Goal: Transaction & Acquisition: Purchase product/service

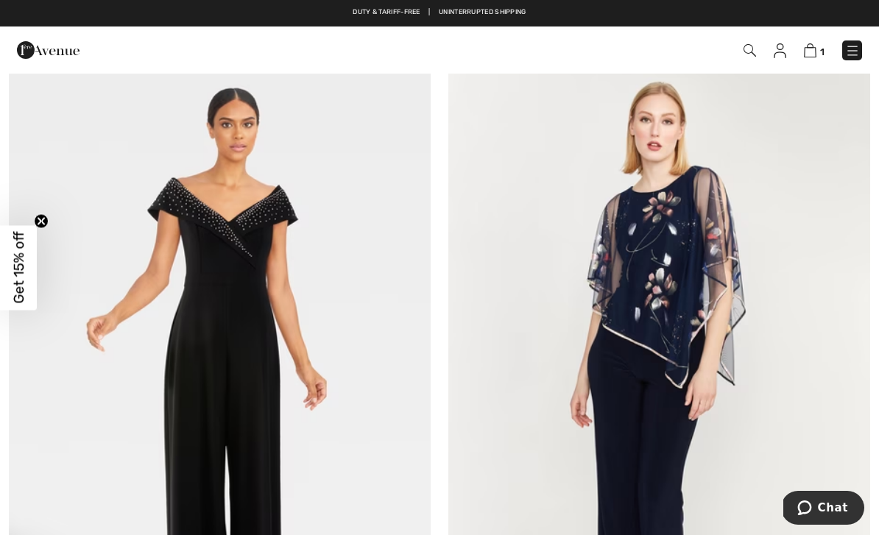
scroll to position [811, 0]
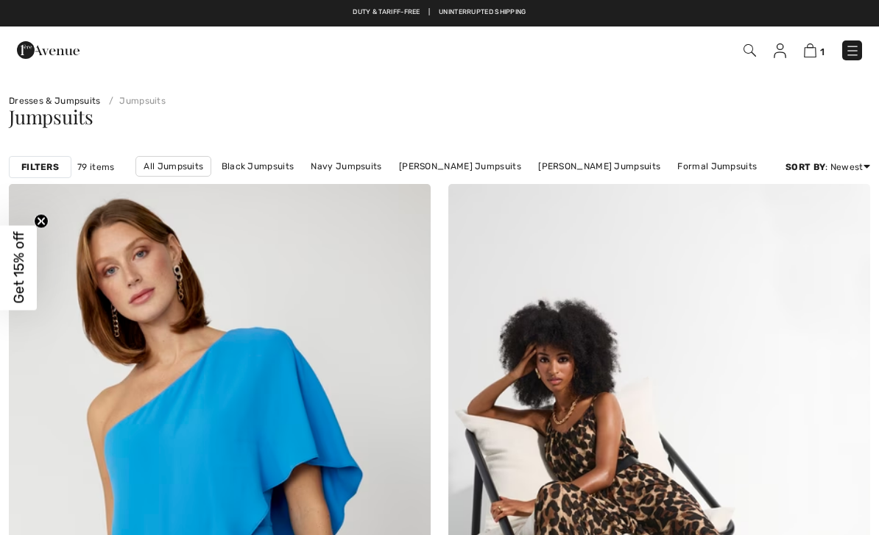
checkbox input "true"
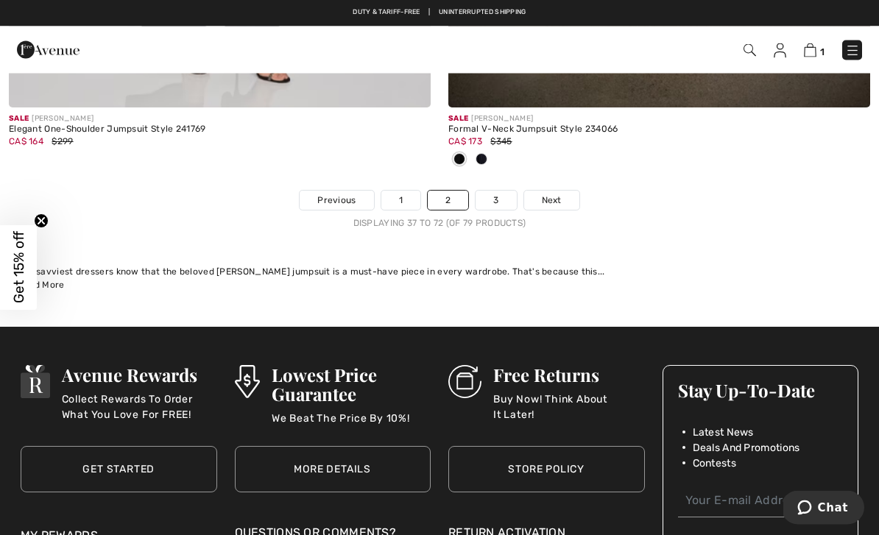
scroll to position [12935, 0]
click at [406, 196] on link "1" at bounding box center [400, 200] width 39 height 19
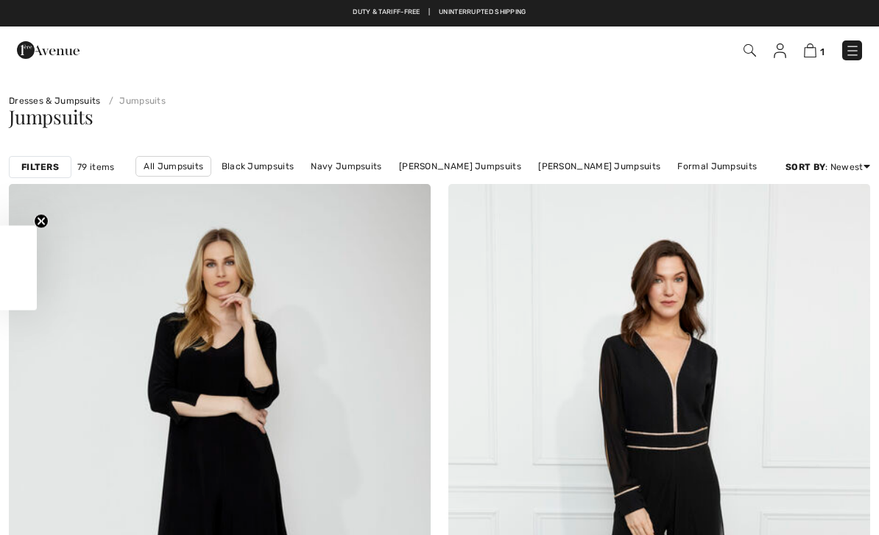
checkbox input "true"
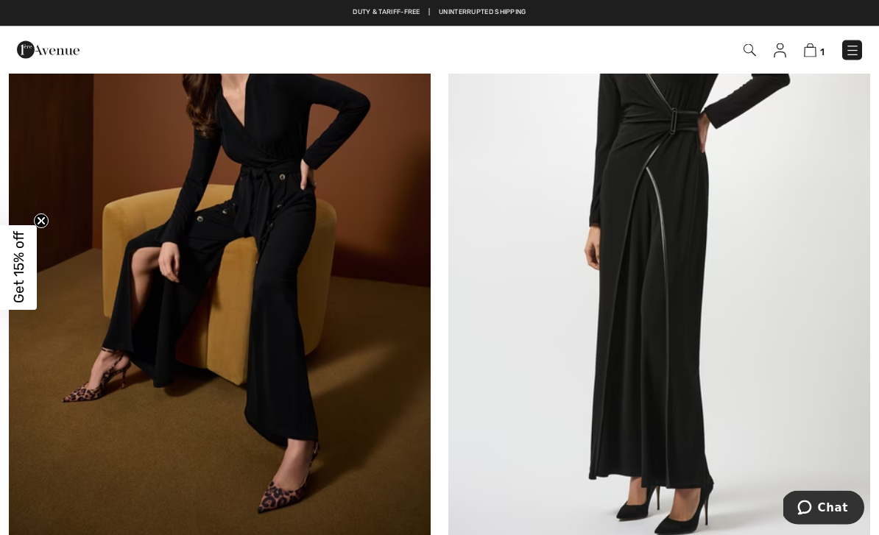
scroll to position [4621, 0]
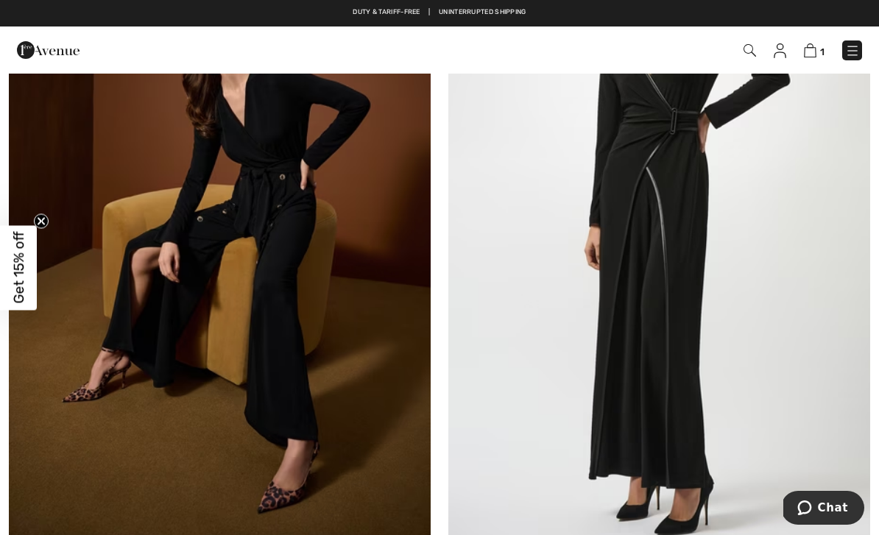
click at [702, 284] on img at bounding box center [659, 234] width 422 height 633
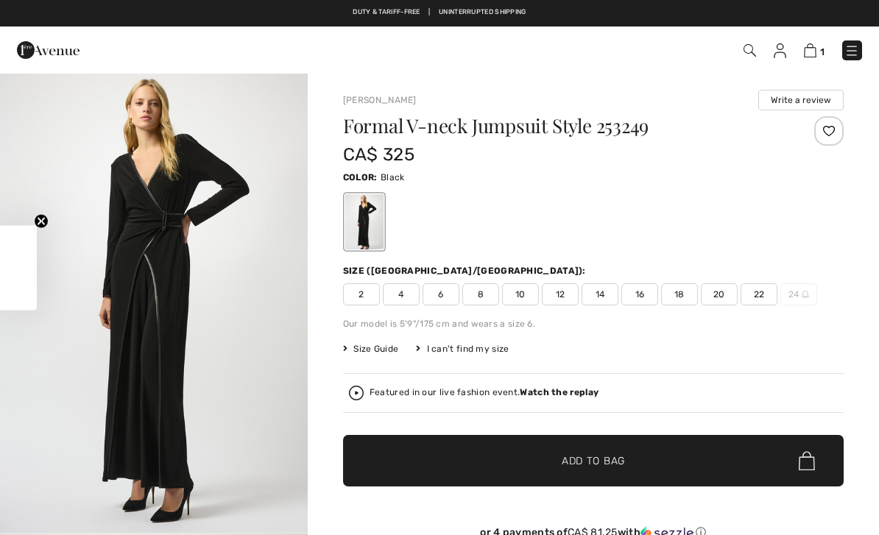
checkbox input "true"
click at [216, 311] on img "1 / 4" at bounding box center [154, 302] width 308 height 461
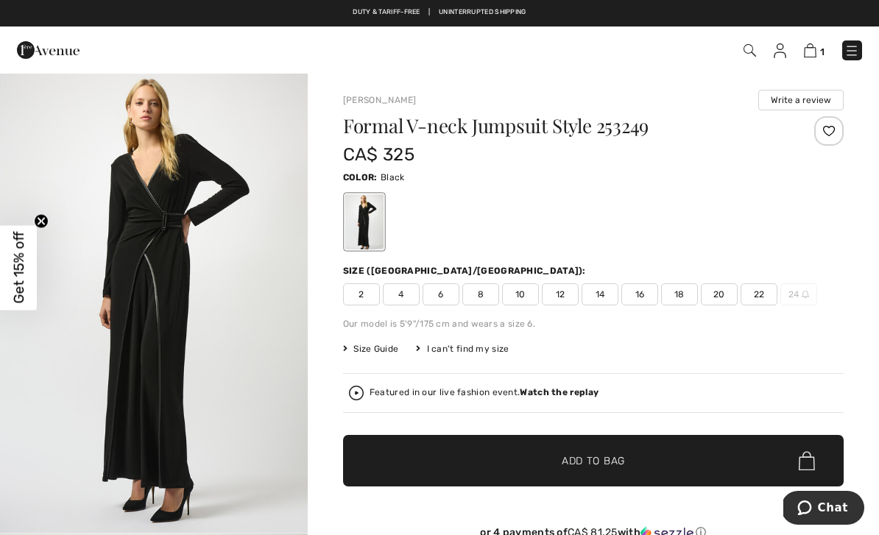
click at [230, 281] on img "1 / 4" at bounding box center [154, 302] width 308 height 461
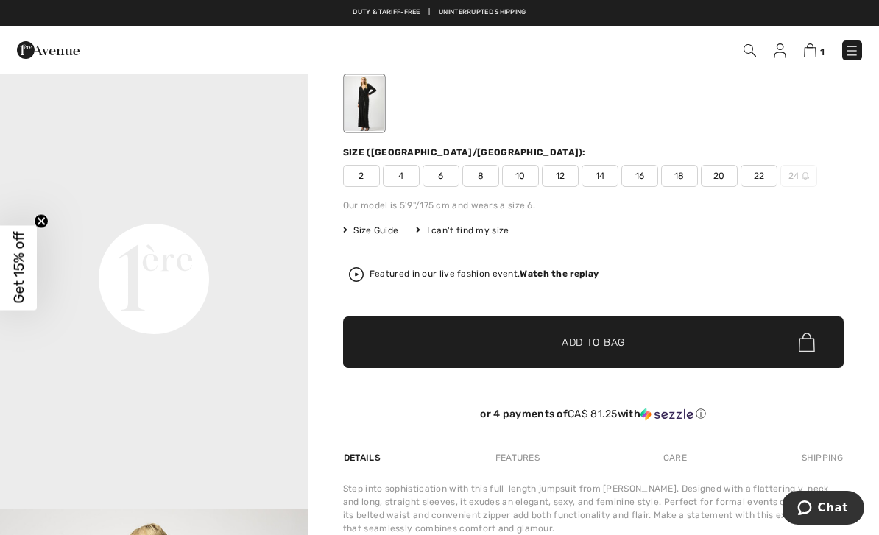
scroll to position [826, 0]
click at [211, 205] on video "Your browser does not support the video tag." at bounding box center [154, 128] width 308 height 154
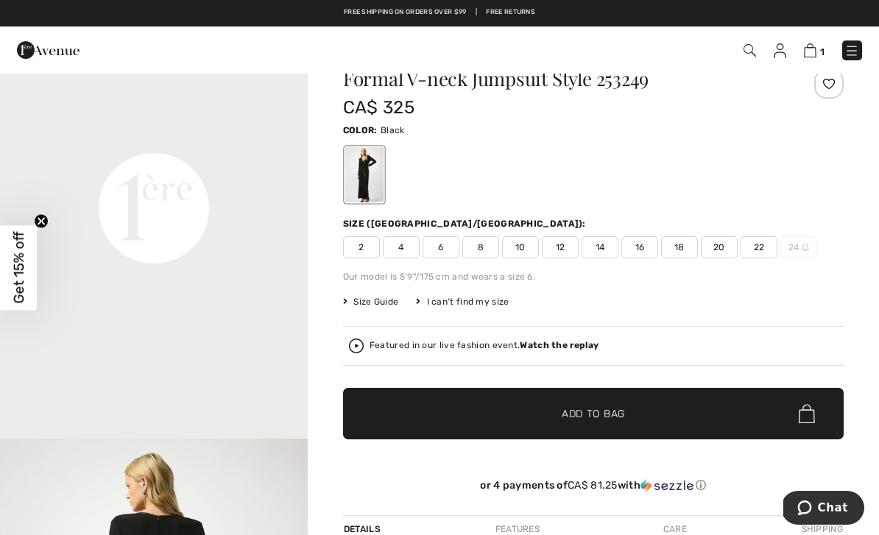
scroll to position [0, 0]
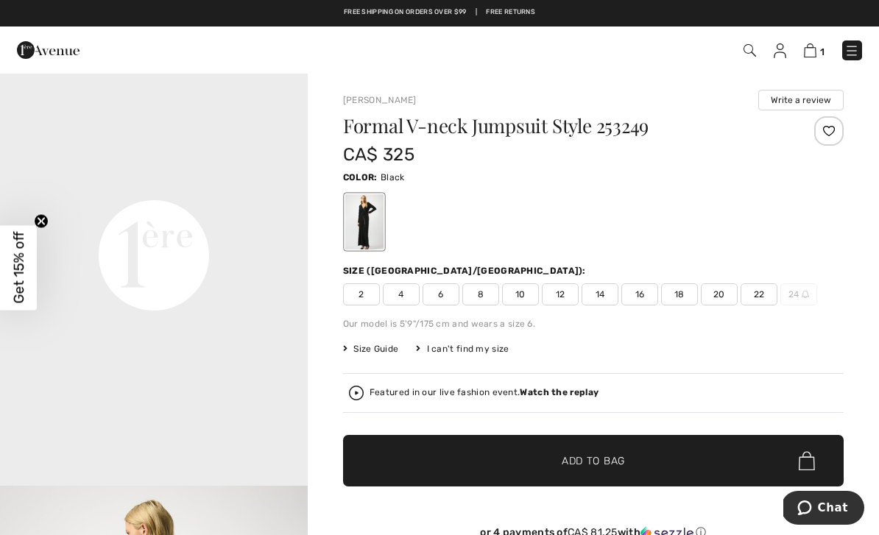
click at [816, 46] on img at bounding box center [810, 50] width 13 height 14
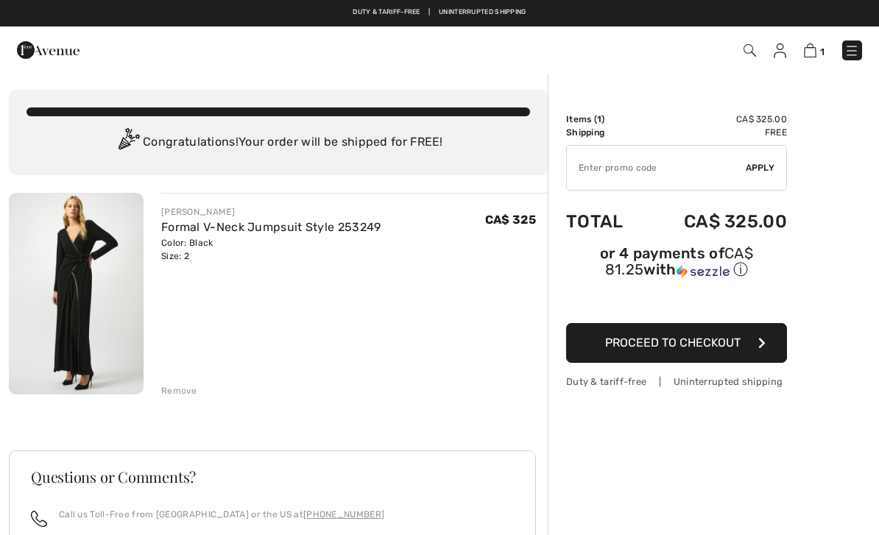
click at [746, 340] on button "Proceed to Checkout" at bounding box center [676, 343] width 221 height 40
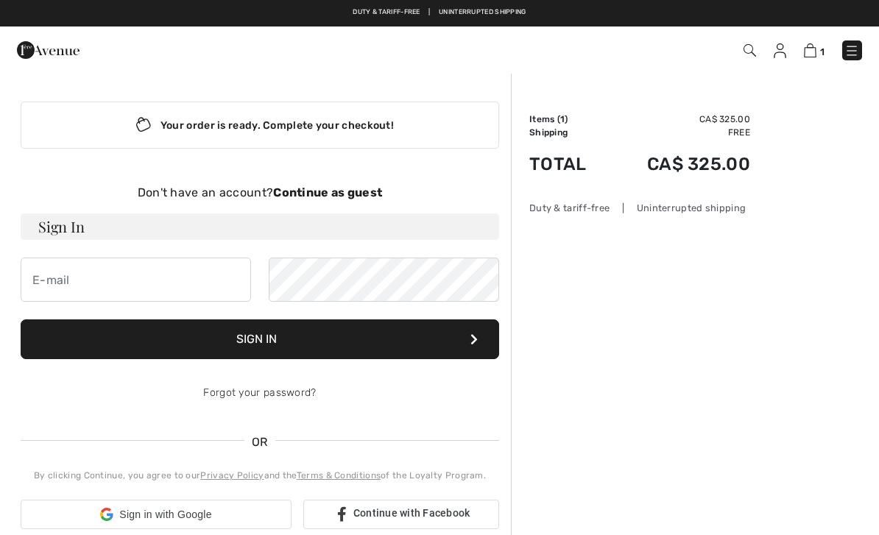
checkbox input "true"
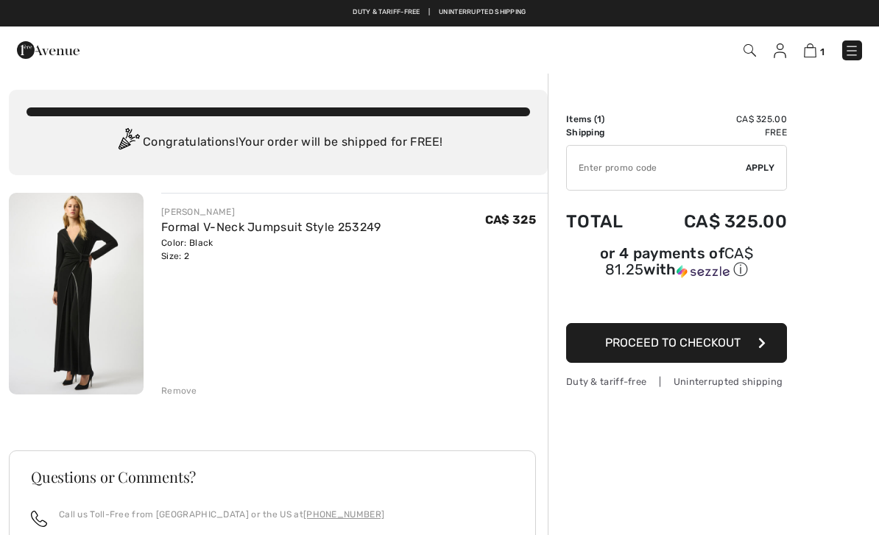
click at [608, 165] on input "TEXT" at bounding box center [656, 168] width 179 height 44
click at [596, 161] on input "TEXT" at bounding box center [656, 168] width 179 height 44
paste input "OC00152F07"
type input "OC00152F07"
click at [768, 168] on span "Apply" at bounding box center [760, 167] width 29 height 13
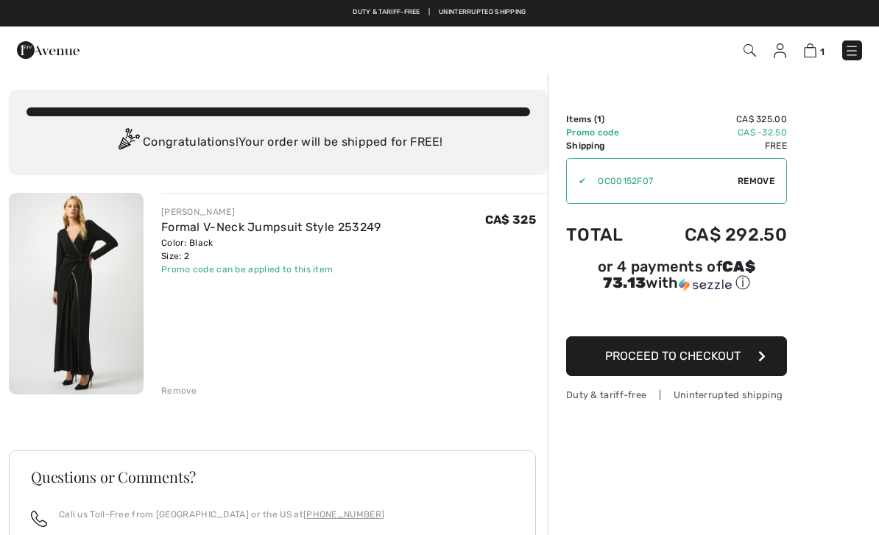
click at [741, 361] on button "Proceed to Checkout" at bounding box center [676, 356] width 221 height 40
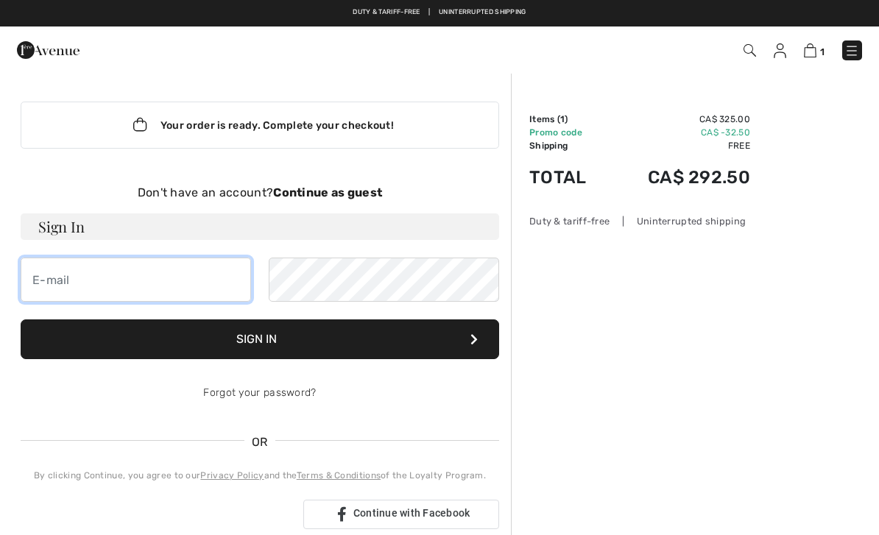
click at [147, 282] on input "email" at bounding box center [136, 280] width 230 height 44
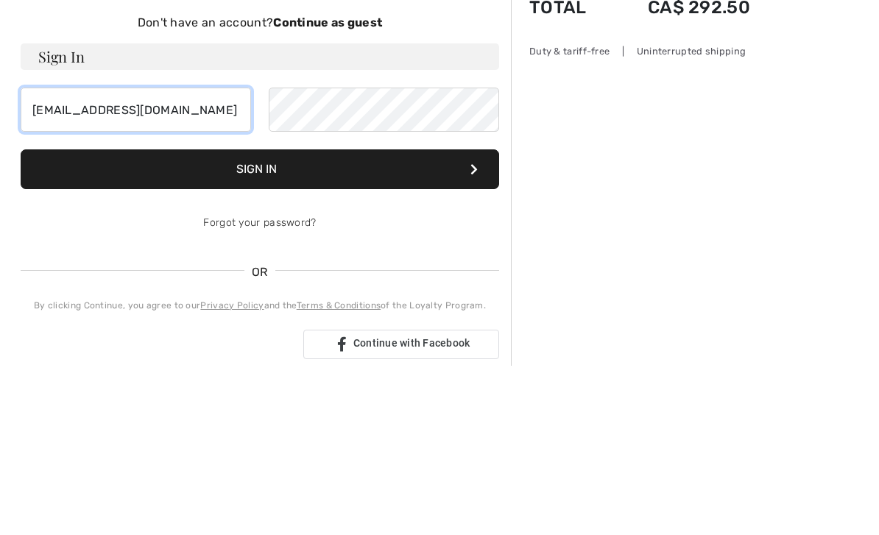
type input "mirellp1@yahoo.ca"
click at [439, 319] on button "Sign In" at bounding box center [260, 339] width 479 height 40
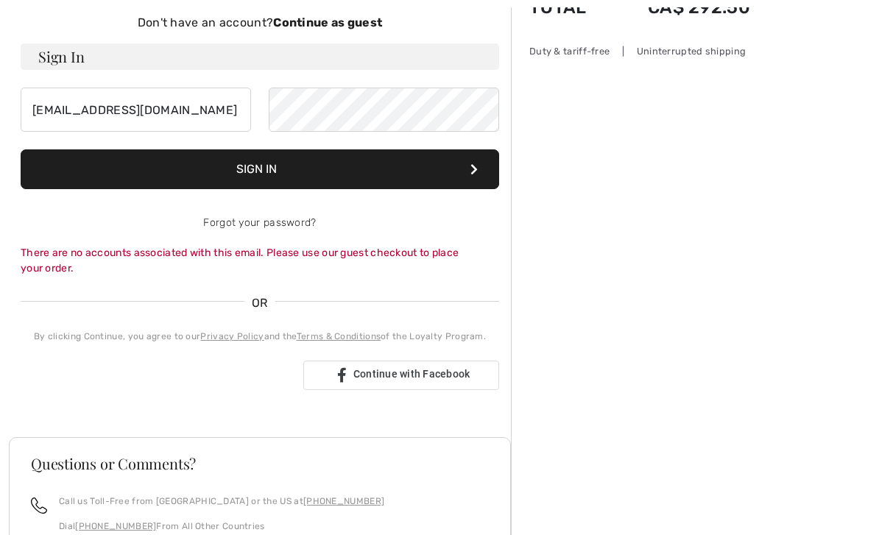
click at [347, 30] on div "Don't have an account? Continue as guest" at bounding box center [260, 23] width 479 height 18
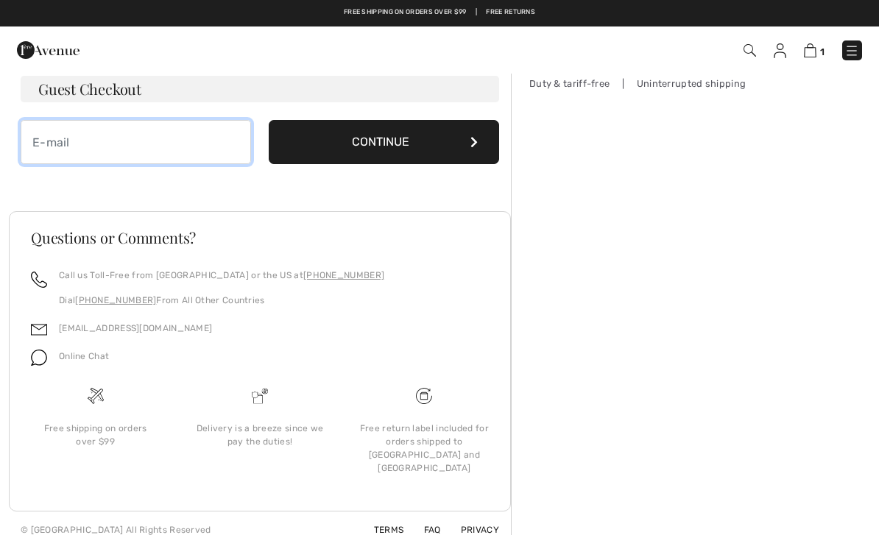
click at [144, 136] on input "email" at bounding box center [136, 142] width 230 height 44
type input "[EMAIL_ADDRESS][DOMAIN_NAME]"
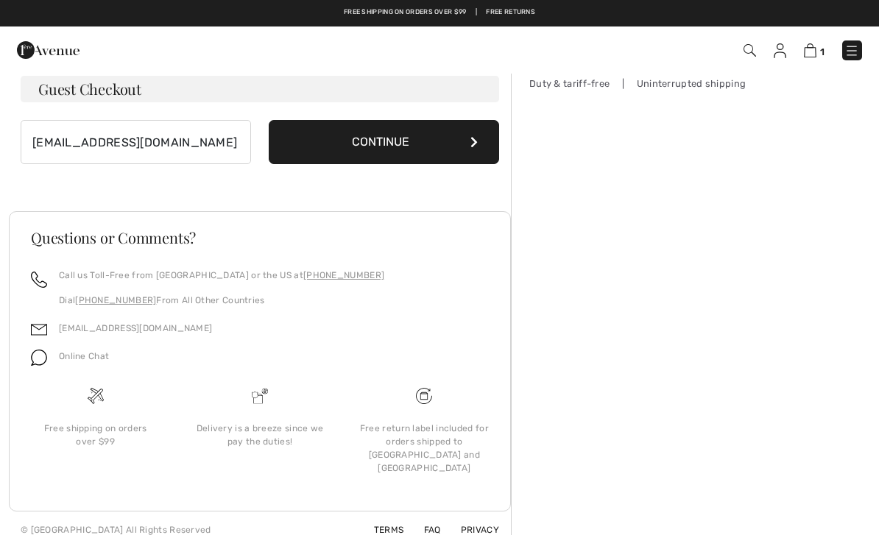
click at [400, 141] on button "Continue" at bounding box center [384, 142] width 230 height 44
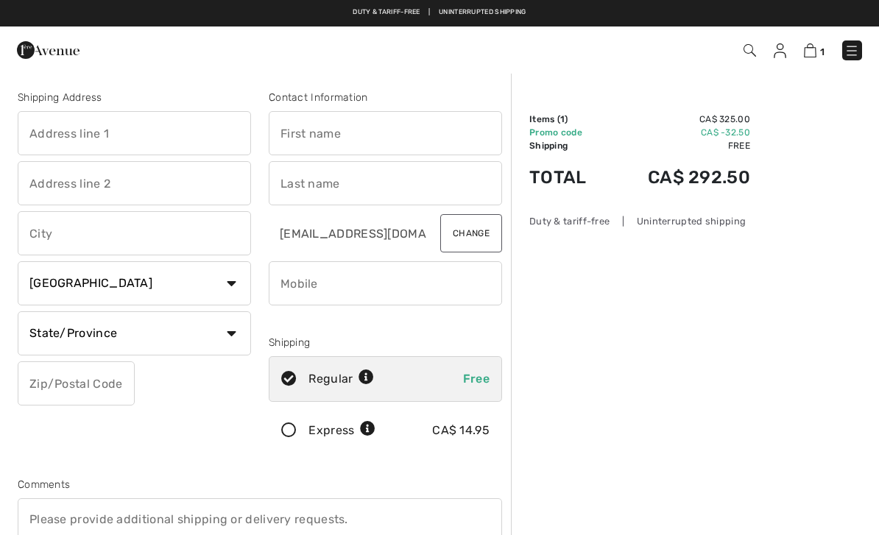
click at [74, 137] on input "text" at bounding box center [134, 133] width 233 height 44
click at [423, 127] on input "text" at bounding box center [385, 133] width 233 height 44
type input "[STREET_ADDRESS]"
type input "[PERSON_NAME]"
click at [381, 188] on input "text" at bounding box center [385, 183] width 233 height 44
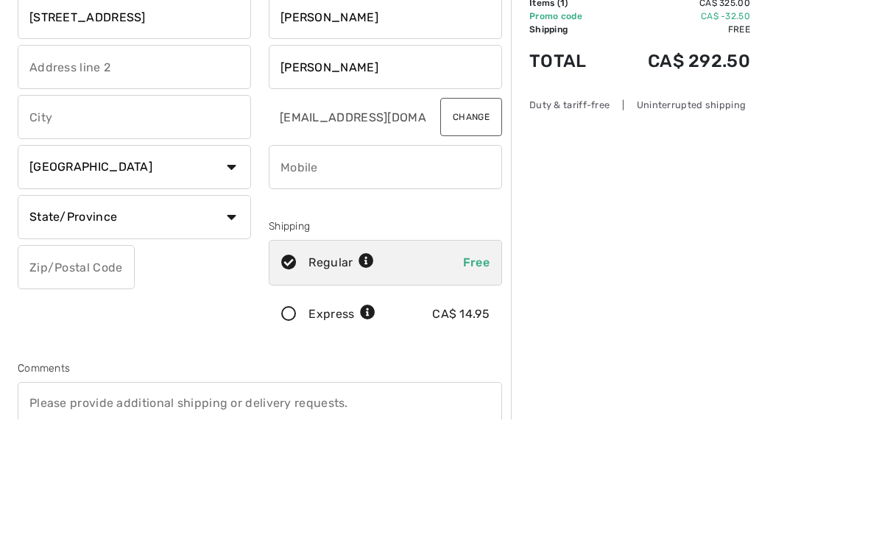
click at [57, 211] on input "text" at bounding box center [134, 233] width 233 height 44
type input "[PERSON_NAME]"
click at [66, 311] on select "State/Province Alberta British Columbia Manitoba New Brunswick Newfoundland and…" at bounding box center [134, 333] width 233 height 44
type input "Aurora"
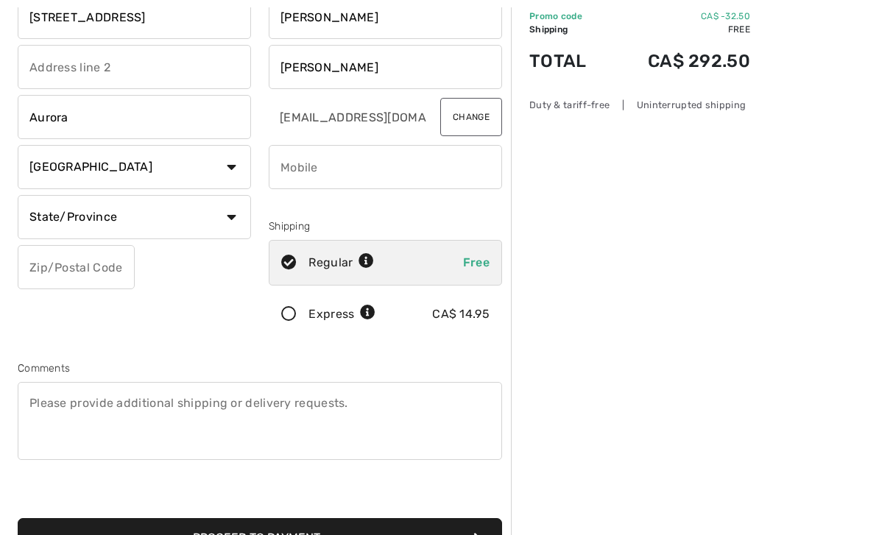
select select "ON"
click at [419, 172] on input "phone" at bounding box center [385, 167] width 233 height 44
type input "9059554981"
click at [52, 260] on input "text" at bounding box center [76, 268] width 117 height 44
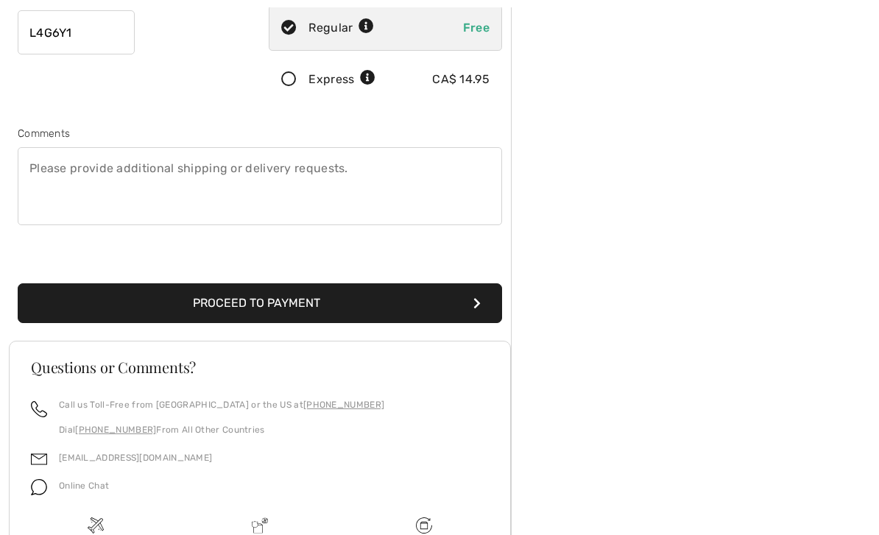
scroll to position [350, 0]
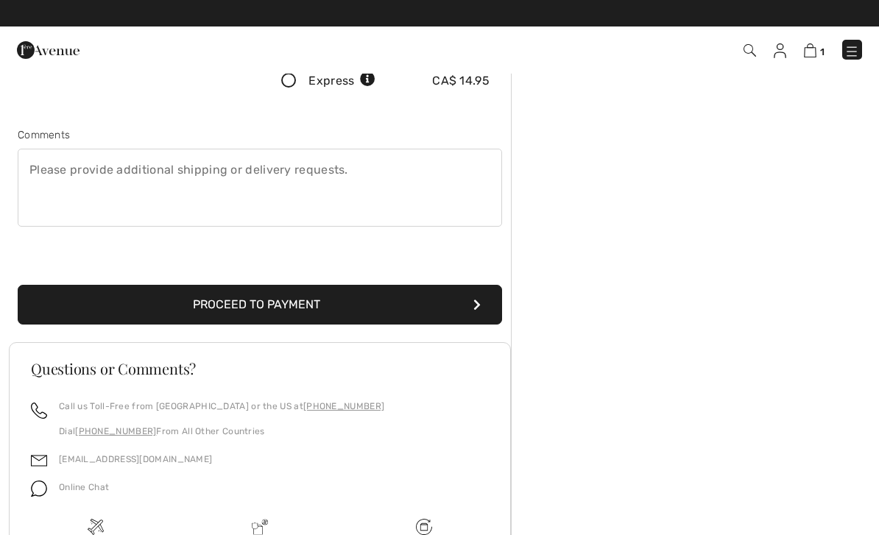
type input "L4G6Y1"
click at [445, 306] on button "Proceed to Payment" at bounding box center [260, 305] width 484 height 40
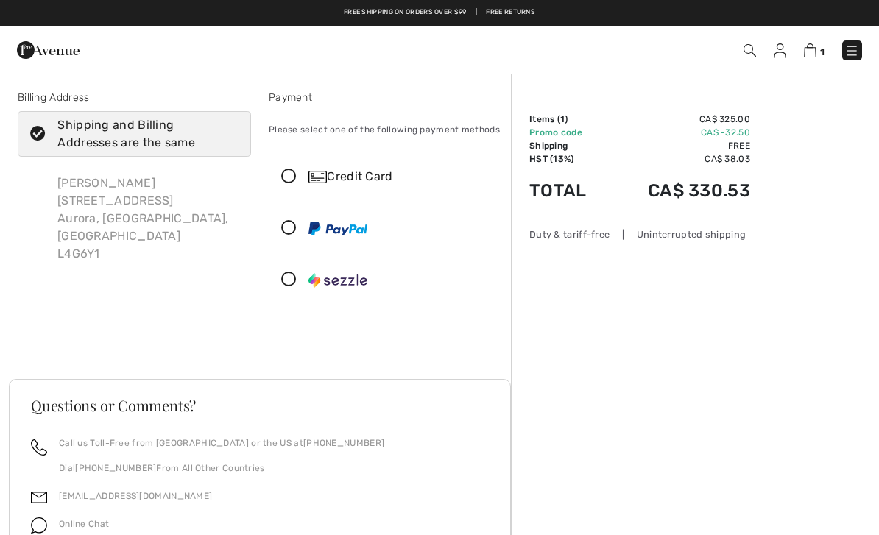
click at [297, 166] on div "Credit Card" at bounding box center [385, 177] width 232 height 44
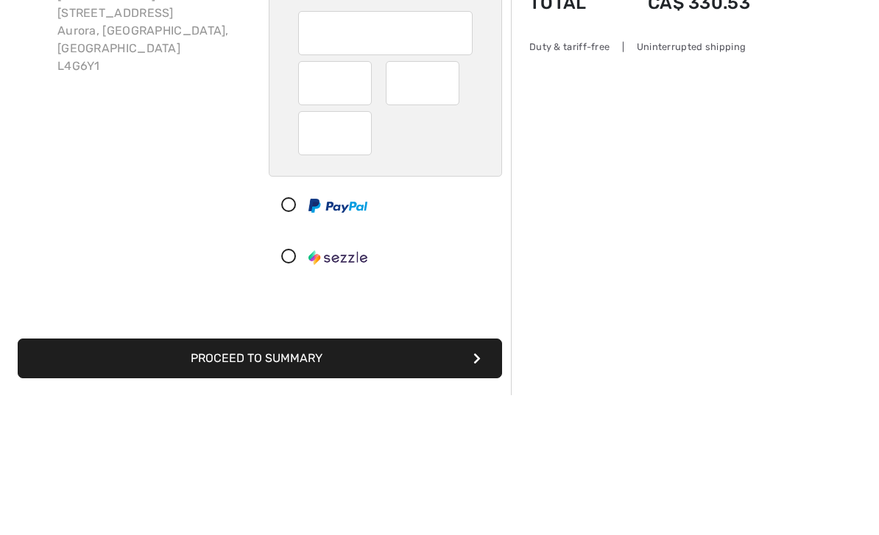
scroll to position [188, 0]
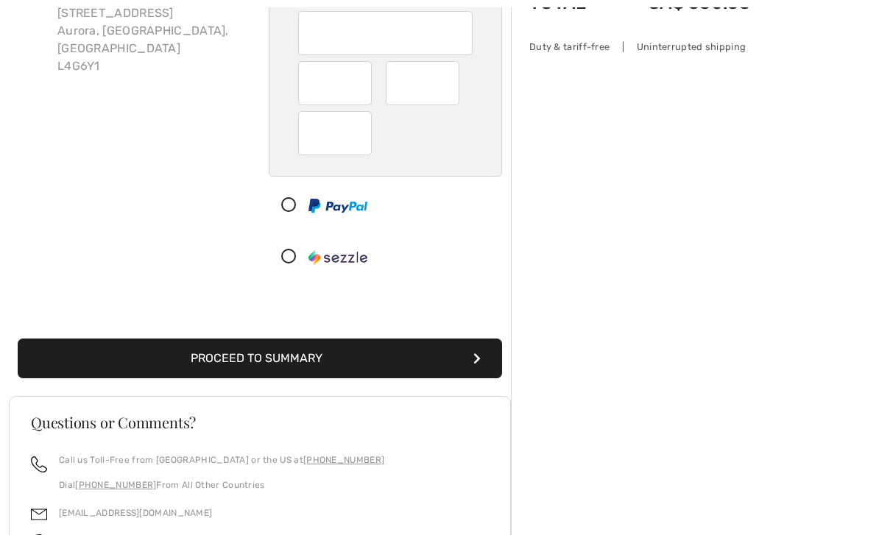
click at [372, 359] on button "Proceed to Summary" at bounding box center [260, 359] width 484 height 40
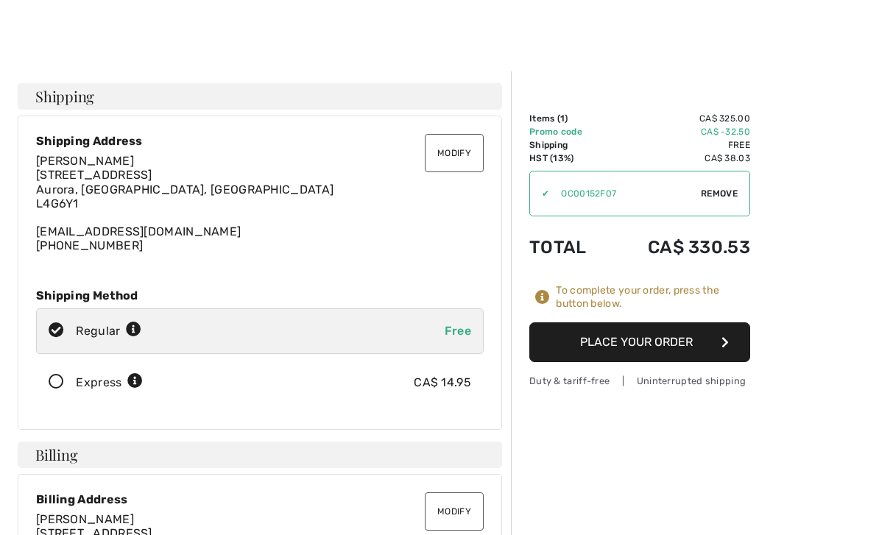
scroll to position [17, 0]
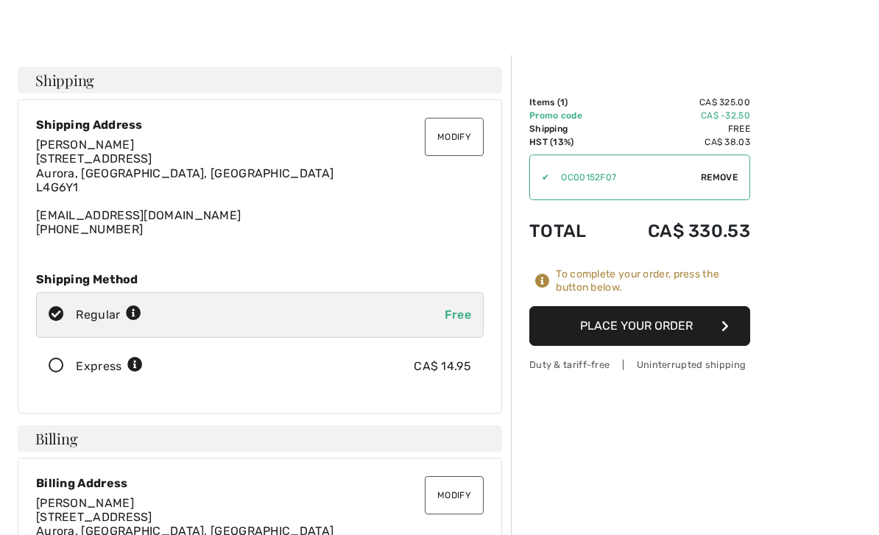
click at [703, 323] on button "Place Your Order" at bounding box center [639, 326] width 221 height 40
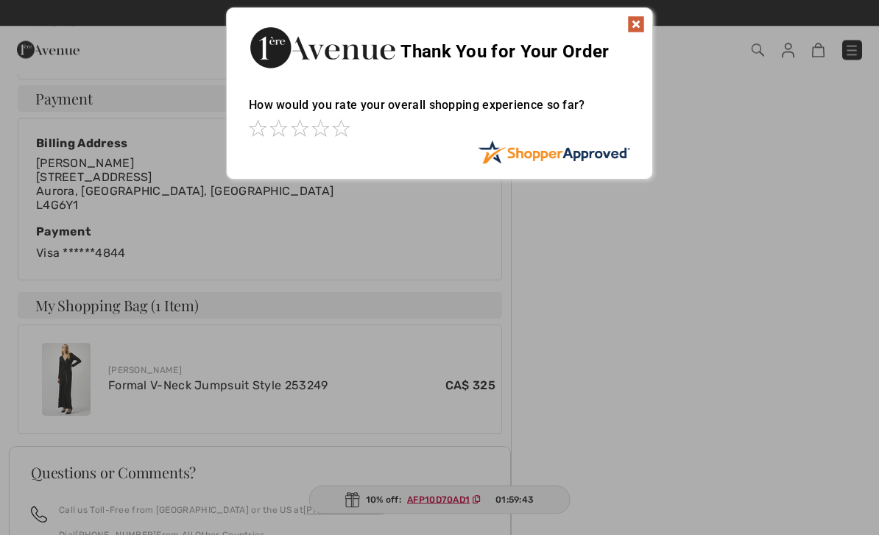
scroll to position [518, 0]
click at [704, 265] on div at bounding box center [439, 267] width 879 height 535
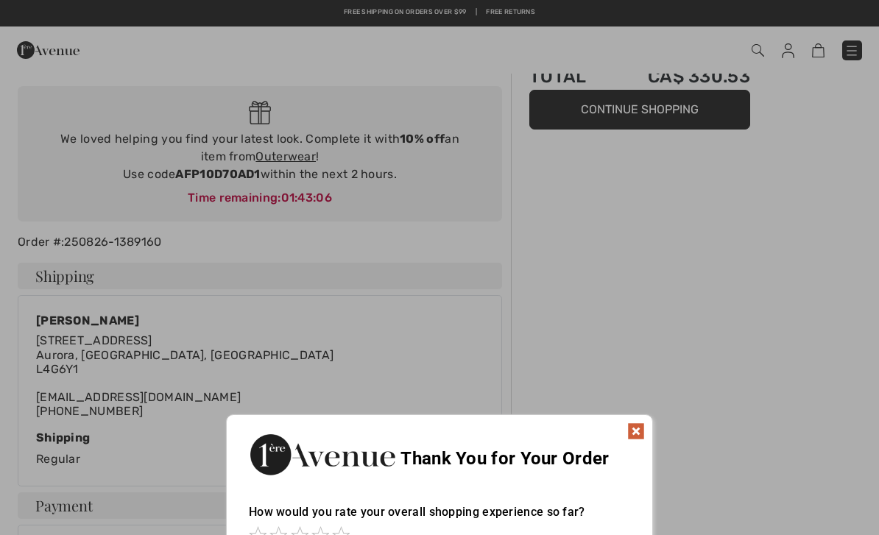
scroll to position [106, 0]
